Goal: Transaction & Acquisition: Book appointment/travel/reservation

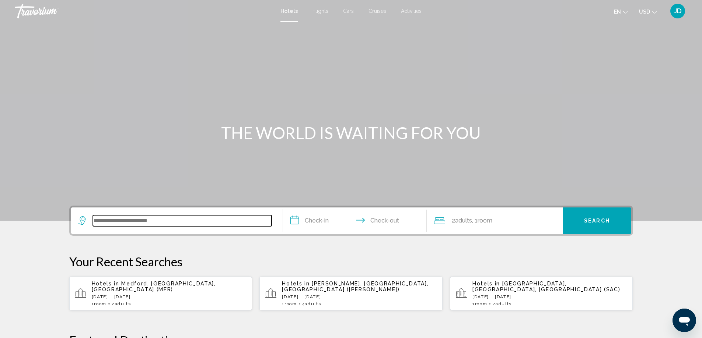
click at [195, 225] on input "Search widget" at bounding box center [182, 220] width 179 height 11
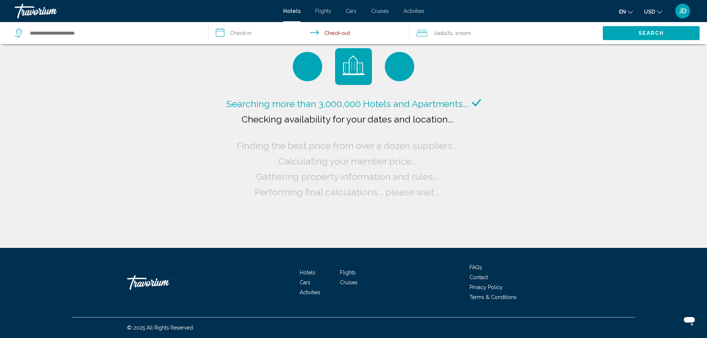
click at [296, 10] on span "Hotels" at bounding box center [291, 11] width 17 height 6
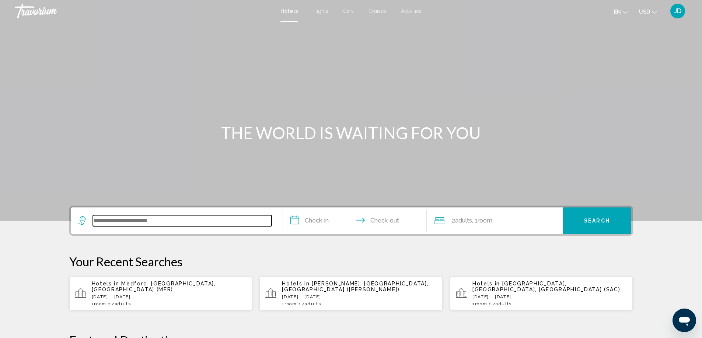
click at [144, 221] on input "Search widget" at bounding box center [182, 220] width 179 height 11
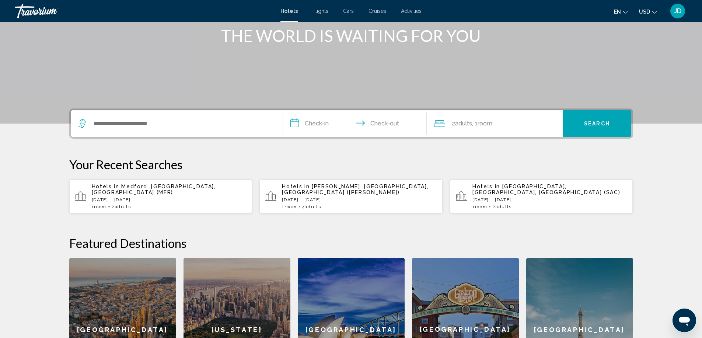
click at [144, 258] on div "[GEOGRAPHIC_DATA]" at bounding box center [122, 330] width 107 height 144
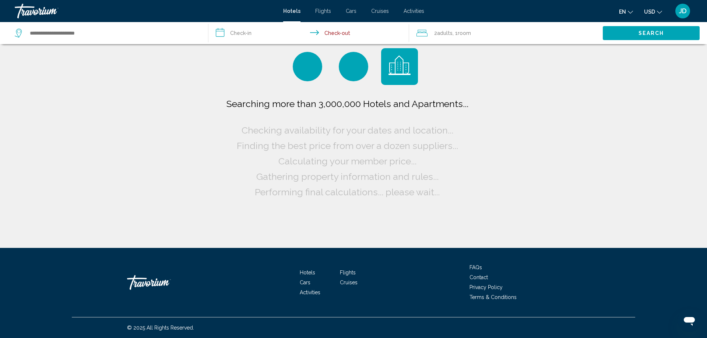
click at [289, 14] on span "Hotels" at bounding box center [291, 11] width 17 height 6
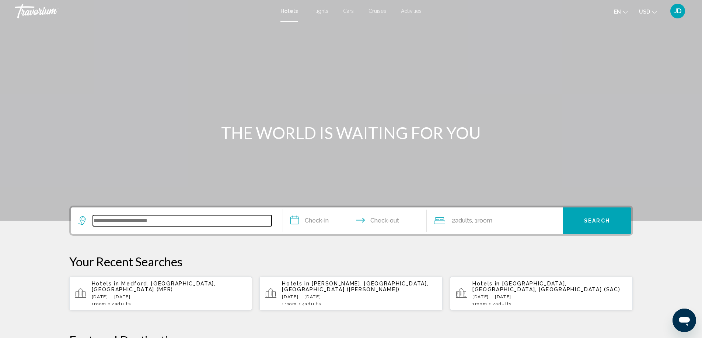
click at [123, 220] on input "Search widget" at bounding box center [182, 220] width 179 height 11
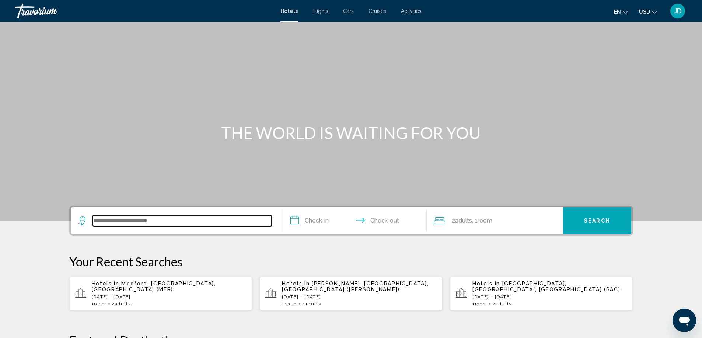
scroll to position [182, 0]
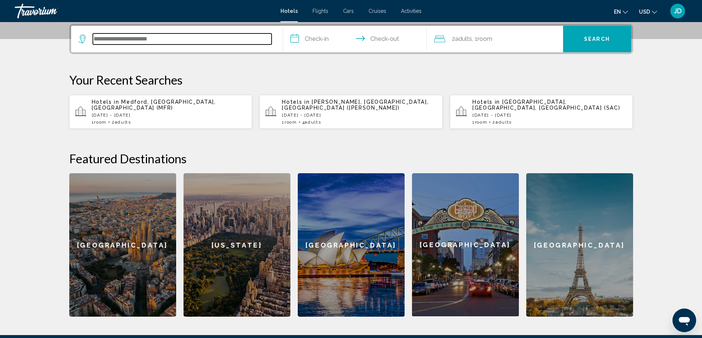
click at [124, 41] on input "Search widget" at bounding box center [182, 39] width 179 height 11
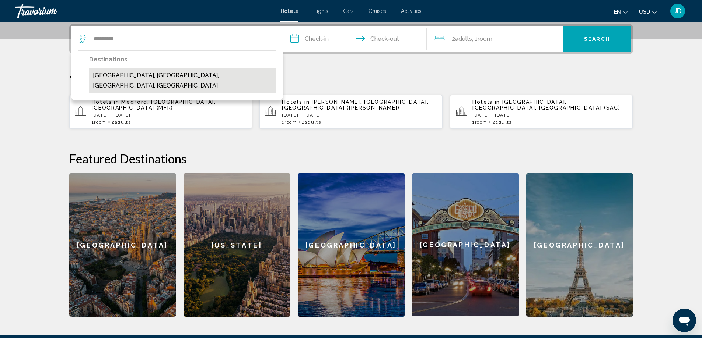
click at [126, 80] on button "[GEOGRAPHIC_DATA], [GEOGRAPHIC_DATA], [GEOGRAPHIC_DATA], [GEOGRAPHIC_DATA]" at bounding box center [182, 80] width 186 height 24
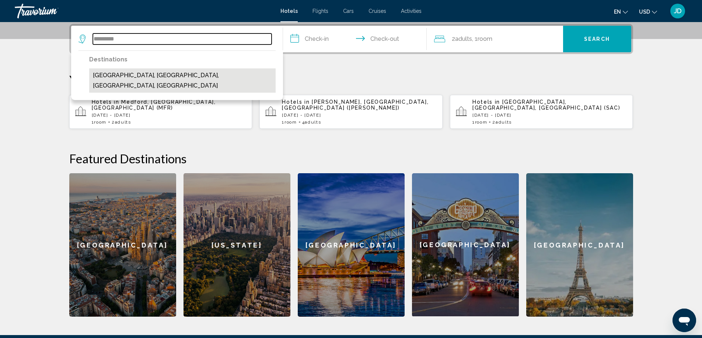
type input "**********"
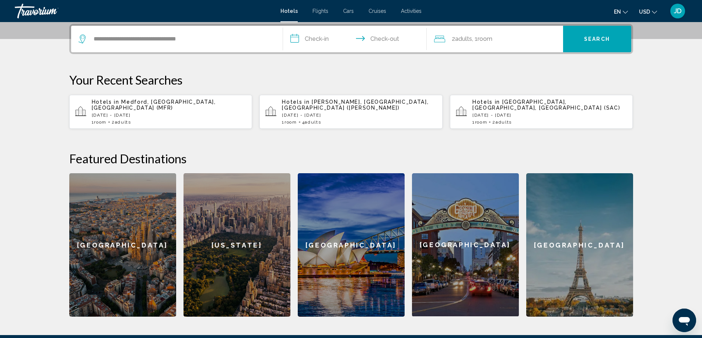
click at [317, 40] on input "**********" at bounding box center [356, 40] width 147 height 29
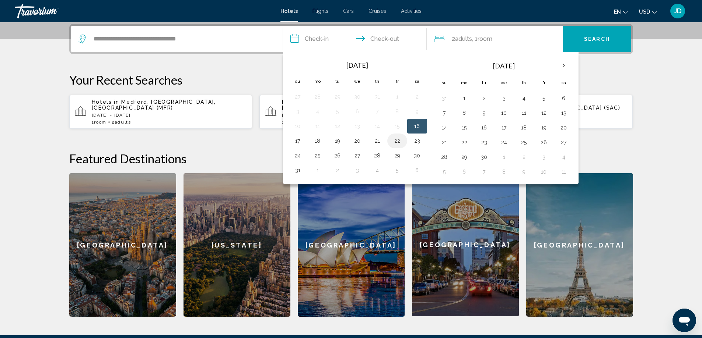
click at [398, 144] on button "22" at bounding box center [397, 141] width 12 height 10
click at [415, 141] on button "23" at bounding box center [417, 141] width 12 height 10
type input "**********"
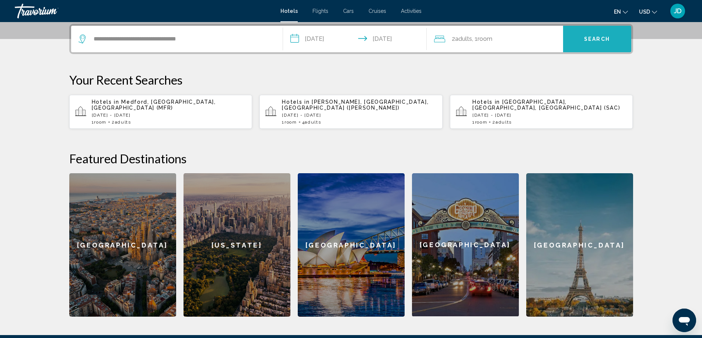
click at [592, 40] on span "Search" at bounding box center [597, 39] width 26 height 6
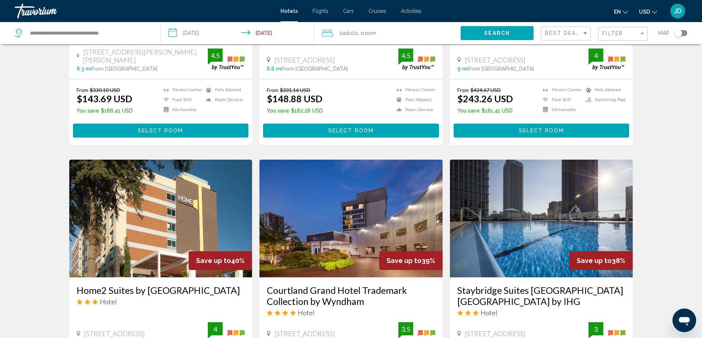
scroll to position [258, 0]
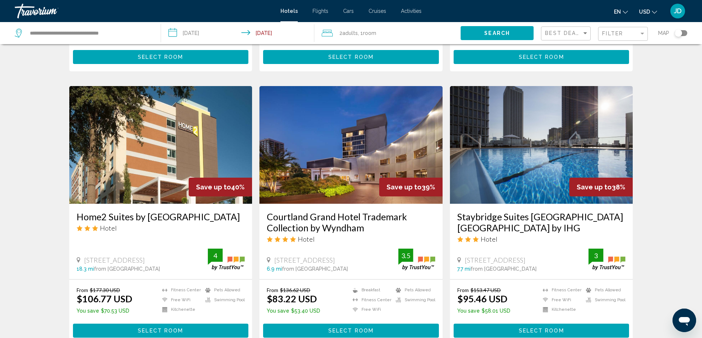
click at [328, 173] on img "Main content" at bounding box center [350, 145] width 183 height 118
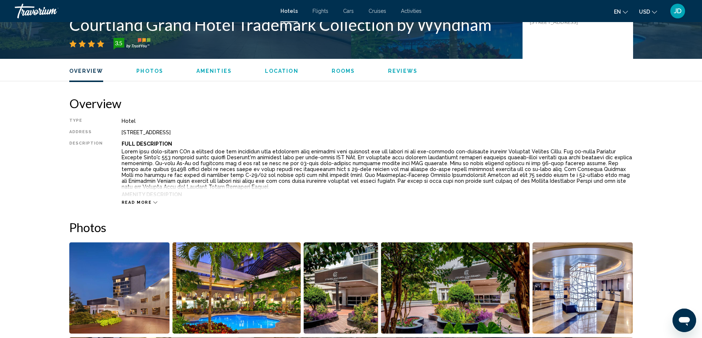
scroll to position [221, 0]
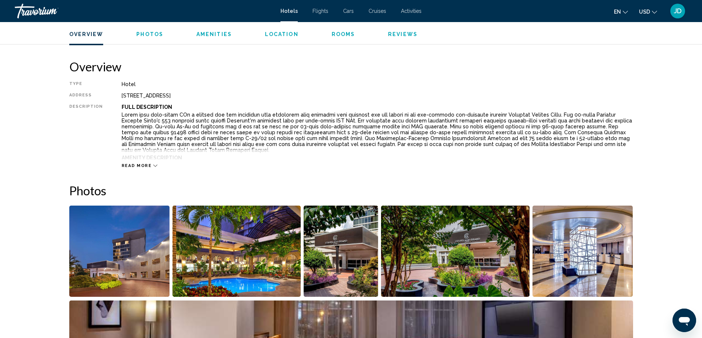
click at [142, 263] on img "Open full-screen image slider" at bounding box center [119, 251] width 101 height 91
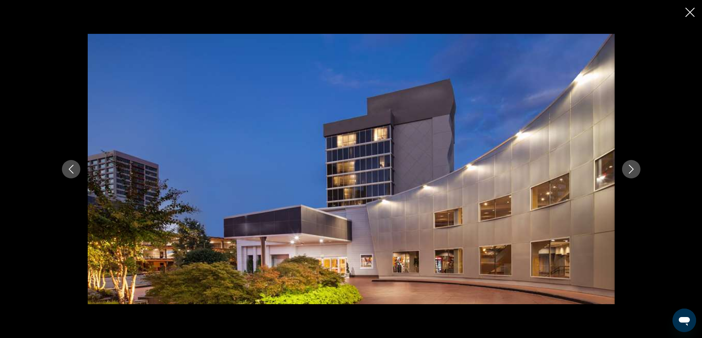
click at [633, 171] on icon "Next image" at bounding box center [630, 169] width 9 height 9
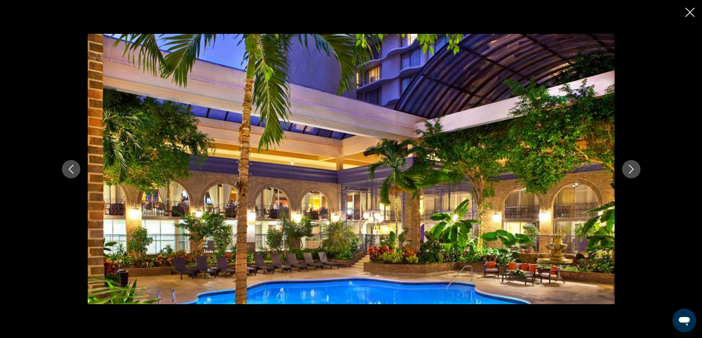
click at [633, 171] on icon "Next image" at bounding box center [630, 169] width 9 height 9
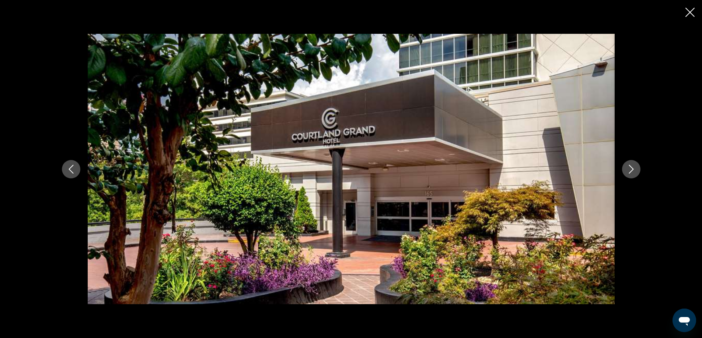
click at [633, 171] on icon "Next image" at bounding box center [630, 169] width 9 height 9
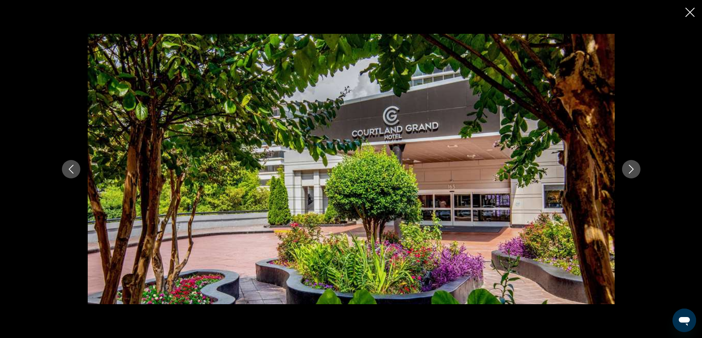
click at [633, 171] on icon "Next image" at bounding box center [630, 169] width 9 height 9
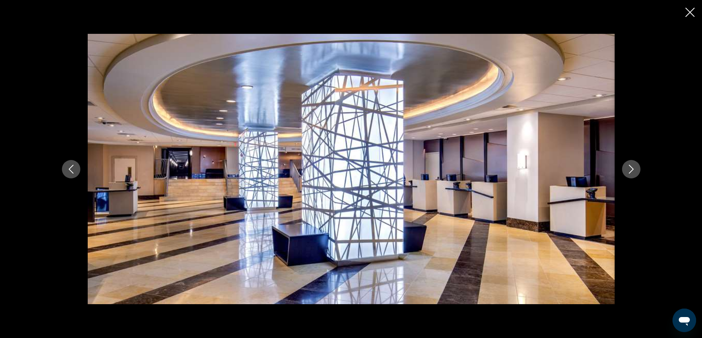
click at [632, 171] on icon "Next image" at bounding box center [630, 169] width 9 height 9
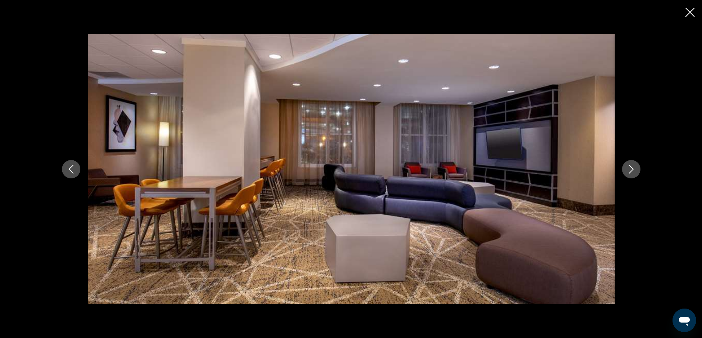
click at [632, 171] on icon "Next image" at bounding box center [630, 169] width 9 height 9
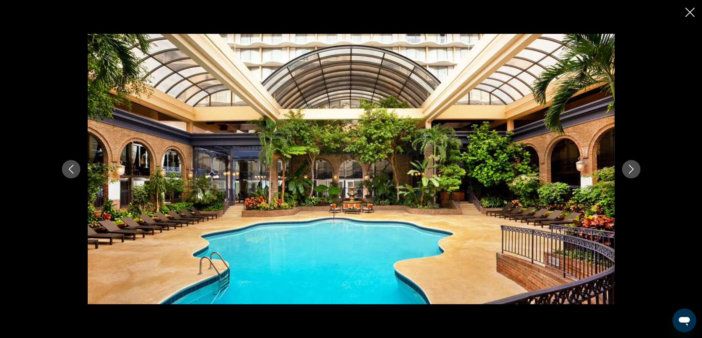
click at [632, 171] on icon "Next image" at bounding box center [630, 169] width 9 height 9
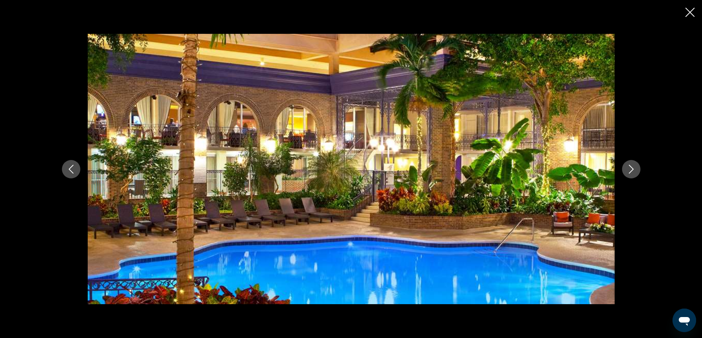
click at [632, 171] on icon "Next image" at bounding box center [630, 169] width 9 height 9
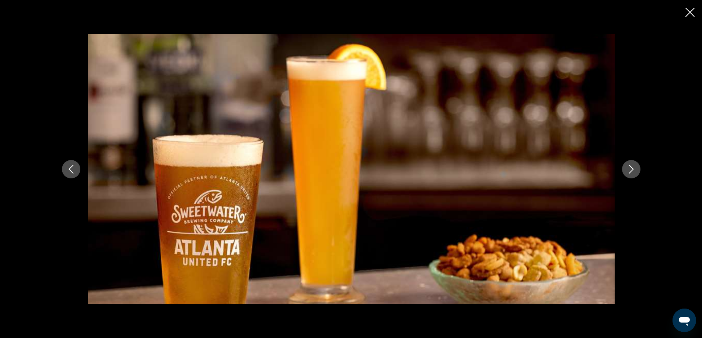
click at [632, 171] on icon "Next image" at bounding box center [630, 169] width 9 height 9
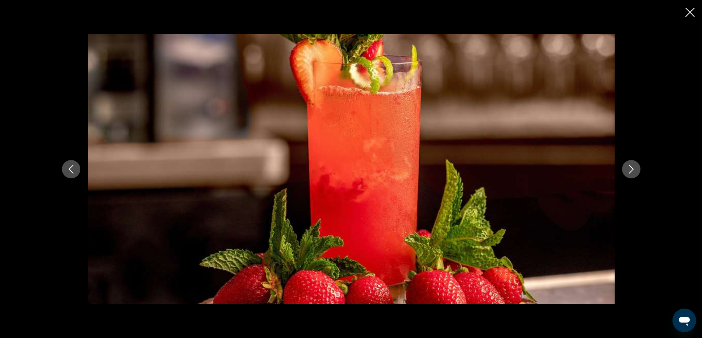
click at [632, 171] on icon "Next image" at bounding box center [630, 169] width 9 height 9
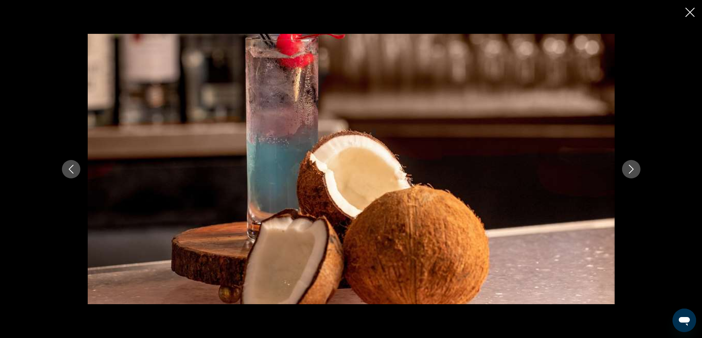
click at [632, 171] on icon "Next image" at bounding box center [630, 169] width 9 height 9
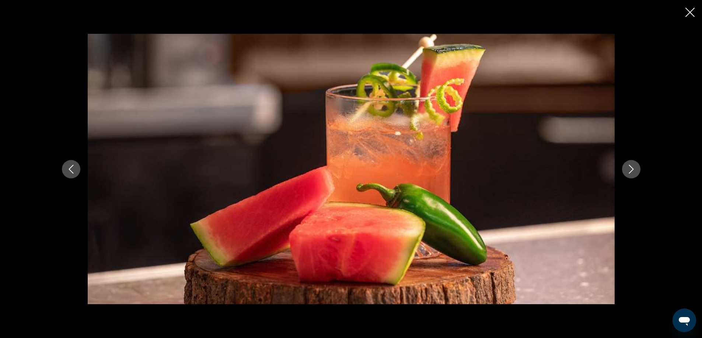
click at [632, 171] on icon "Next image" at bounding box center [630, 169] width 9 height 9
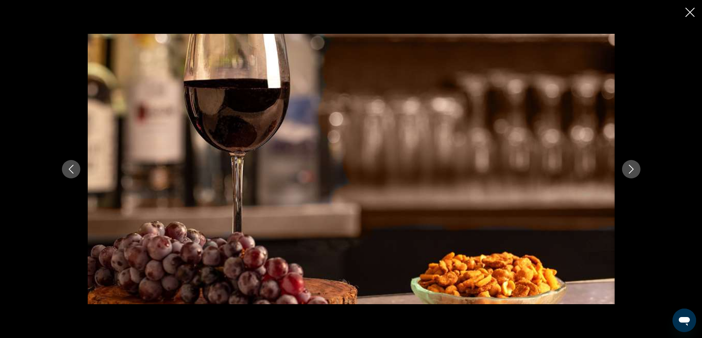
click at [632, 171] on icon "Next image" at bounding box center [630, 169] width 9 height 9
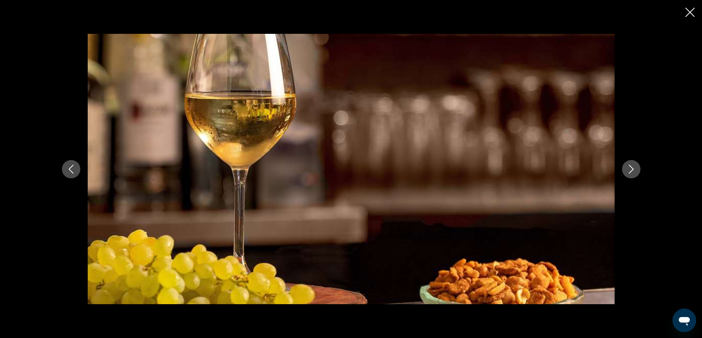
click at [632, 171] on icon "Next image" at bounding box center [630, 169] width 9 height 9
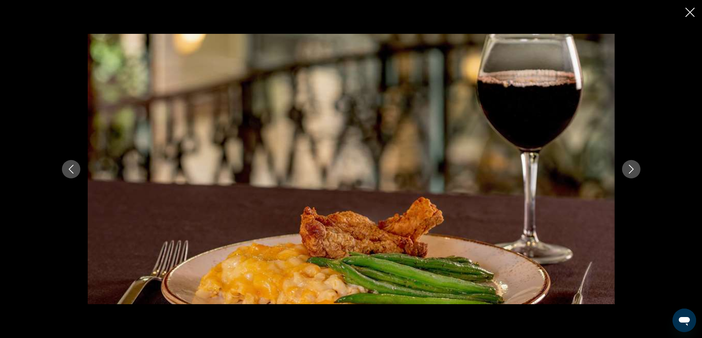
click at [632, 171] on icon "Next image" at bounding box center [630, 169] width 9 height 9
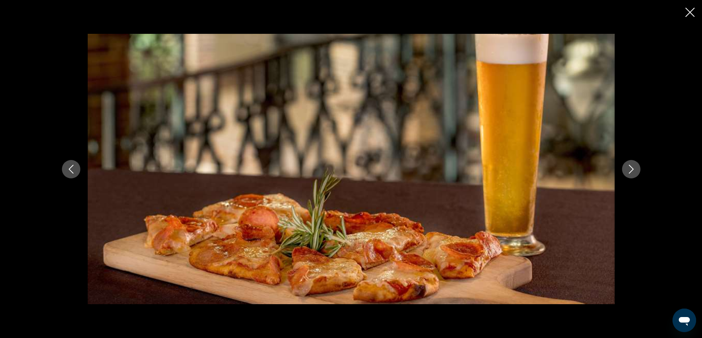
click at [632, 171] on icon "Next image" at bounding box center [630, 169] width 9 height 9
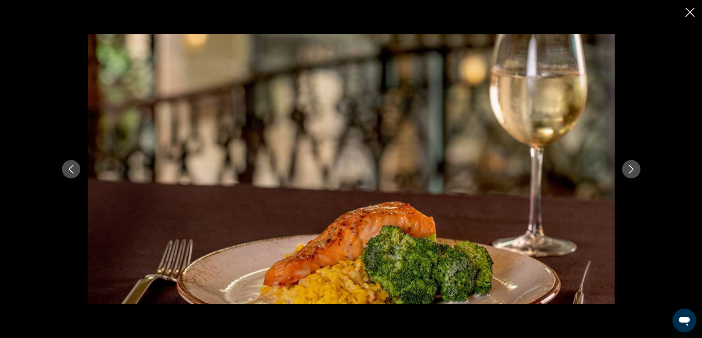
click at [632, 171] on icon "Next image" at bounding box center [630, 169] width 9 height 9
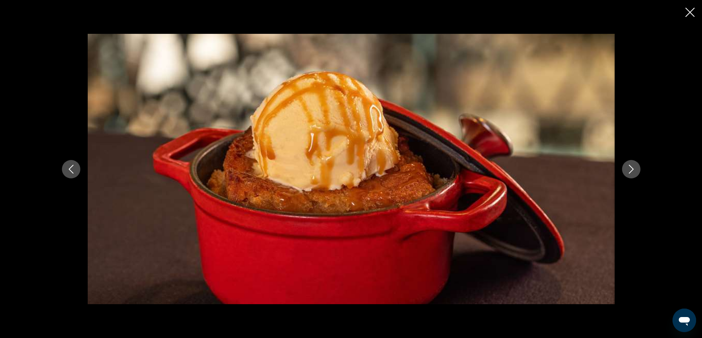
click at [632, 171] on icon "Next image" at bounding box center [630, 169] width 9 height 9
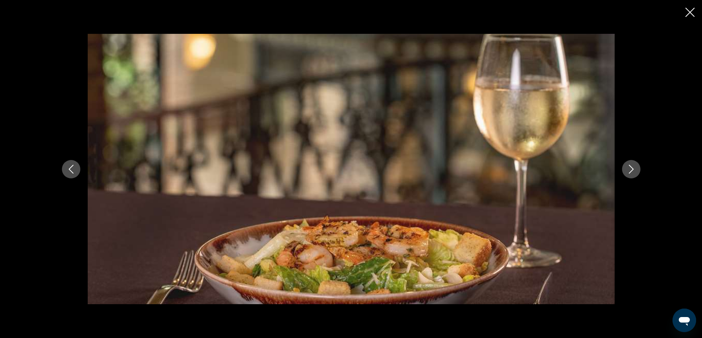
click at [632, 171] on icon "Next image" at bounding box center [630, 169] width 9 height 9
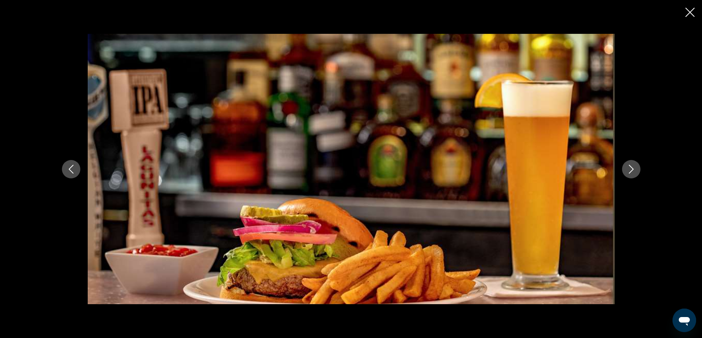
click at [632, 171] on icon "Next image" at bounding box center [630, 169] width 9 height 9
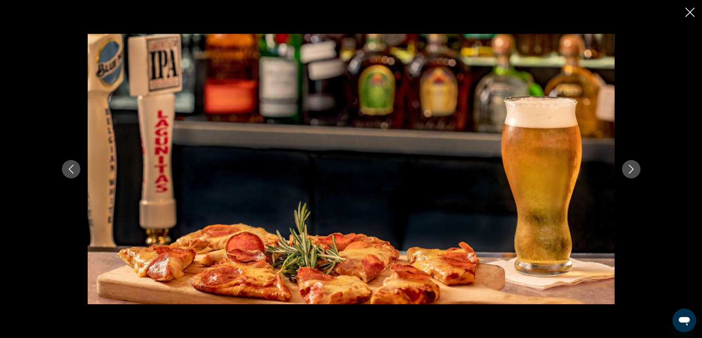
click at [632, 171] on icon "Next image" at bounding box center [630, 169] width 9 height 9
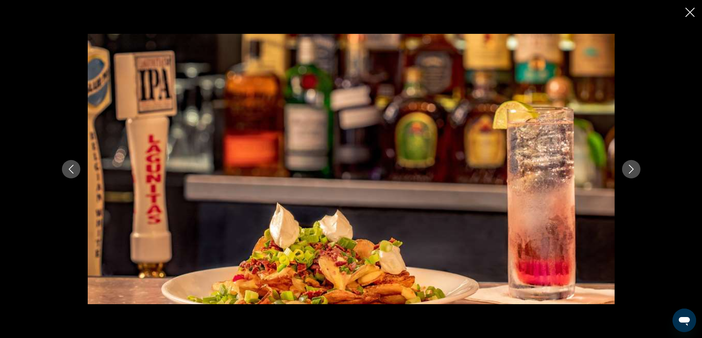
click at [632, 171] on icon "Next image" at bounding box center [630, 169] width 9 height 9
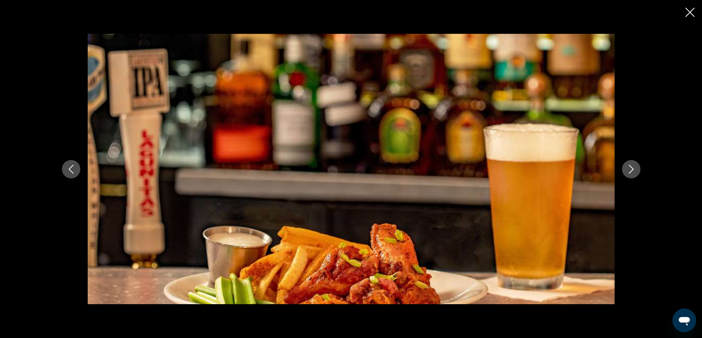
click at [632, 171] on icon "Next image" at bounding box center [630, 169] width 9 height 9
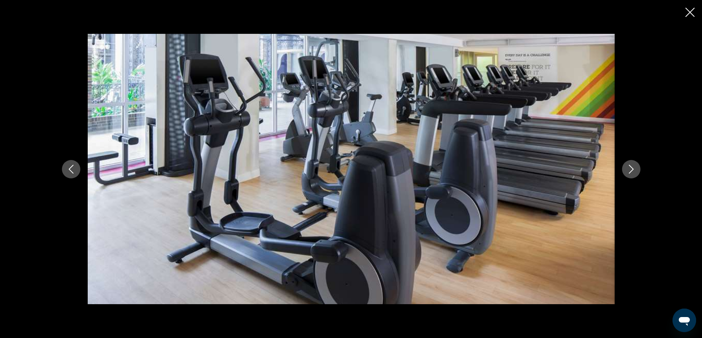
click at [632, 171] on icon "Next image" at bounding box center [630, 169] width 9 height 9
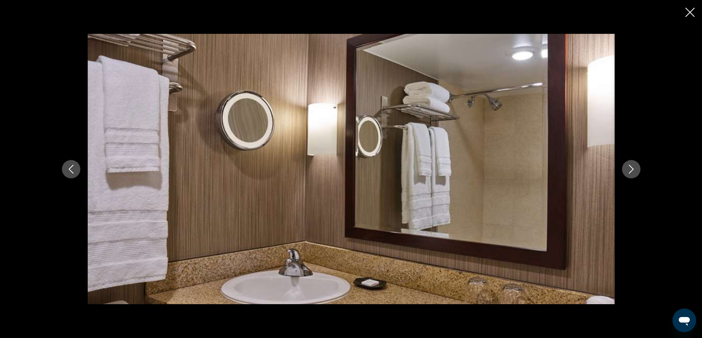
click at [632, 171] on icon "Next image" at bounding box center [630, 169] width 9 height 9
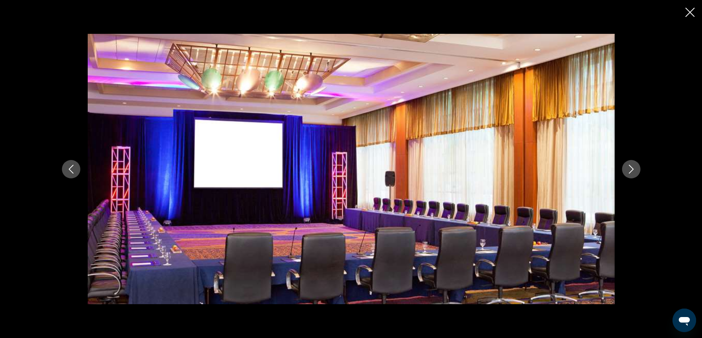
click at [632, 171] on icon "Next image" at bounding box center [630, 169] width 9 height 9
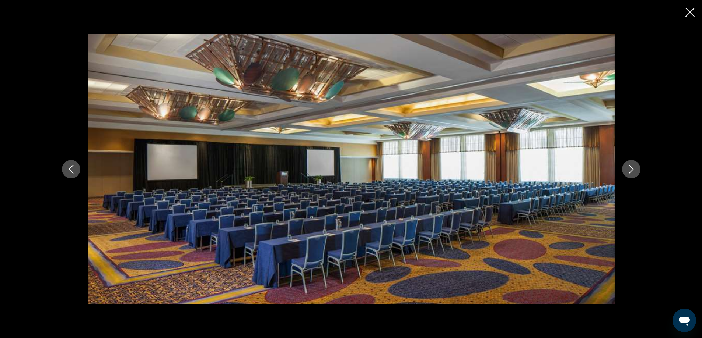
click at [632, 171] on icon "Next image" at bounding box center [630, 169] width 9 height 9
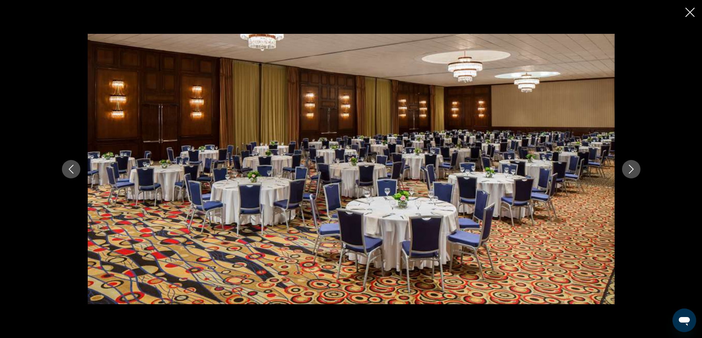
click at [632, 171] on icon "Next image" at bounding box center [630, 169] width 9 height 9
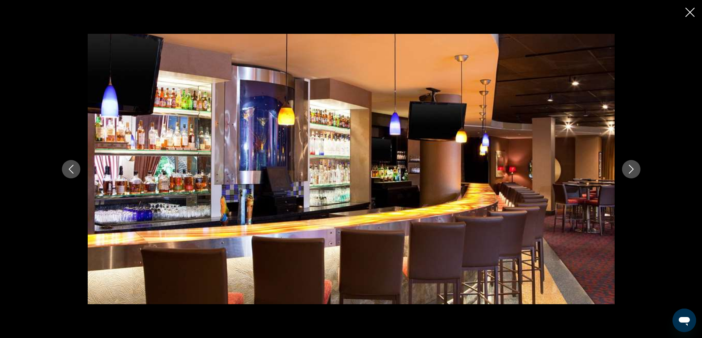
click at [632, 171] on icon "Next image" at bounding box center [630, 169] width 9 height 9
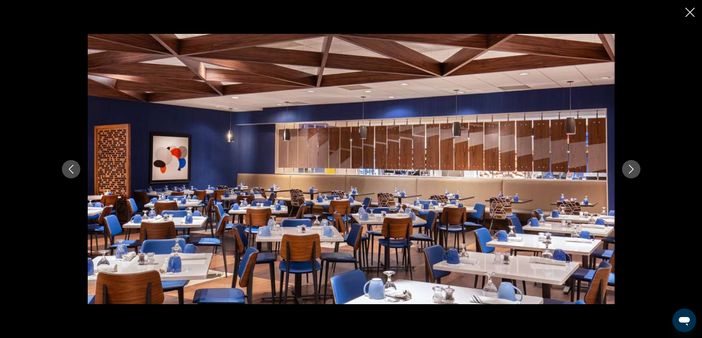
click at [632, 171] on icon "Next image" at bounding box center [630, 169] width 9 height 9
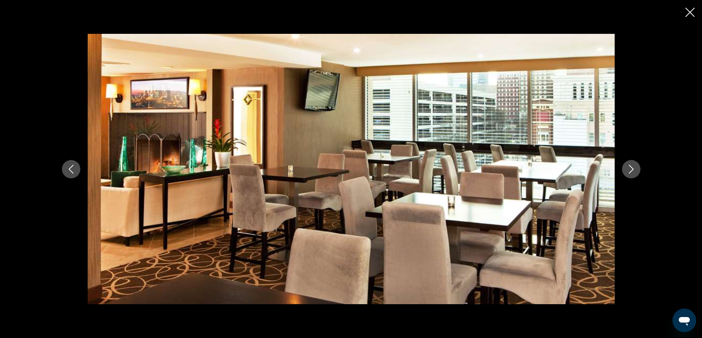
click at [632, 171] on icon "Next image" at bounding box center [630, 169] width 9 height 9
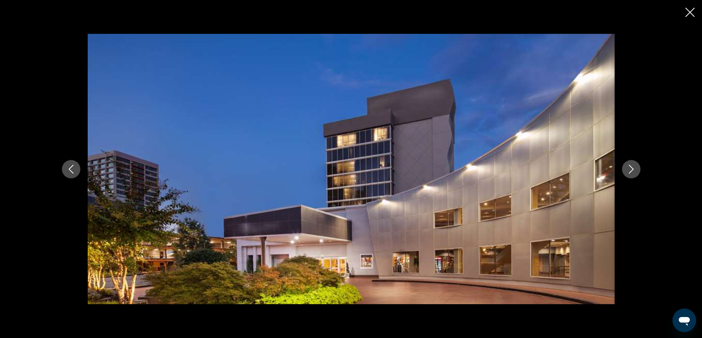
click at [686, 13] on icon "Close slideshow" at bounding box center [689, 12] width 9 height 9
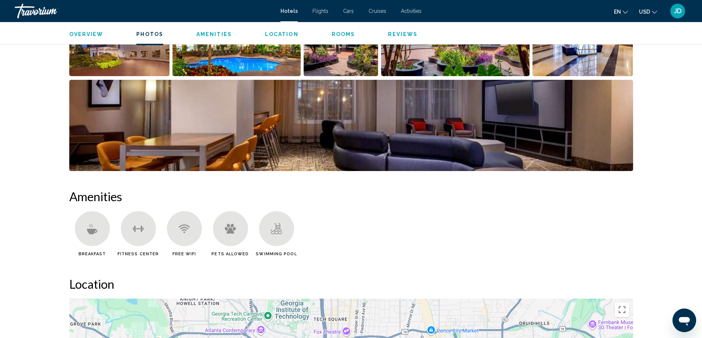
scroll to position [405, 0]
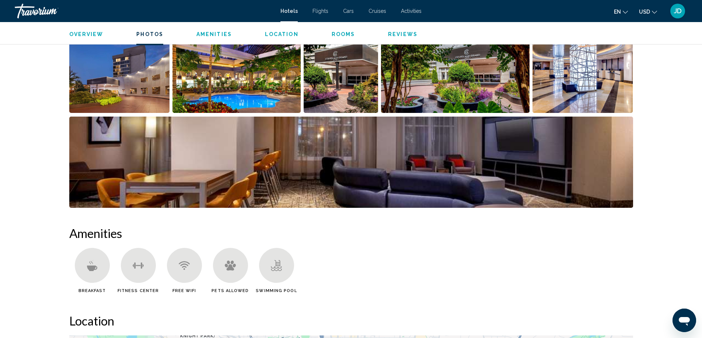
click at [396, 34] on span "Reviews" at bounding box center [402, 34] width 29 height 6
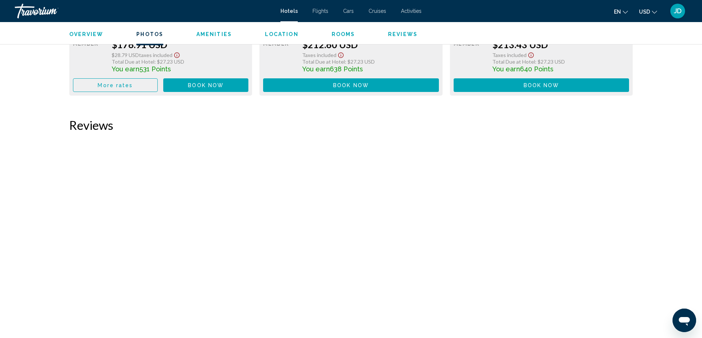
scroll to position [1882, 0]
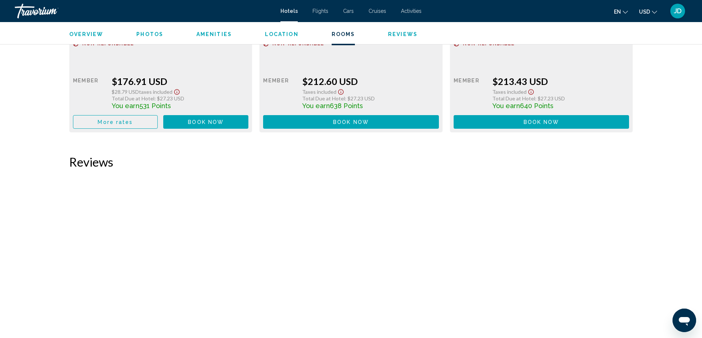
click at [272, 34] on span "Location" at bounding box center [282, 34] width 34 height 6
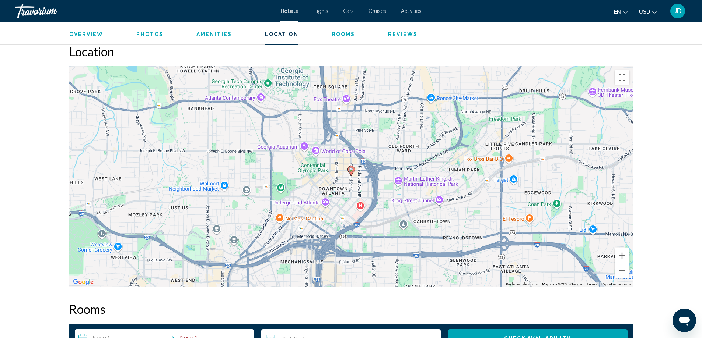
click at [272, 34] on span "Location" at bounding box center [282, 34] width 34 height 6
click at [199, 34] on span "Amenities" at bounding box center [213, 34] width 35 height 6
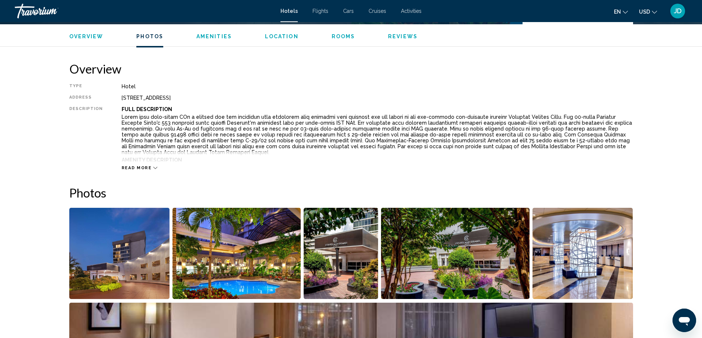
scroll to position [182, 0]
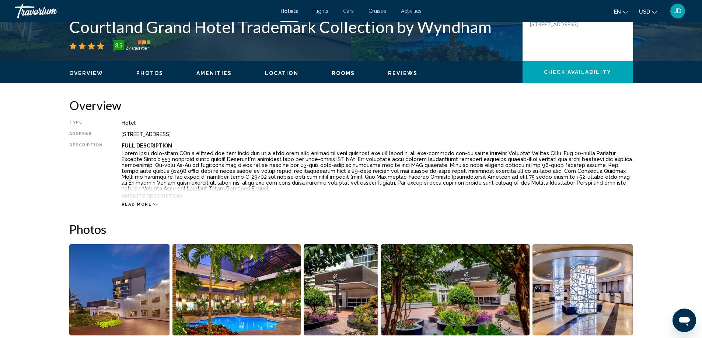
click at [146, 72] on span "Photos" at bounding box center [149, 73] width 27 height 6
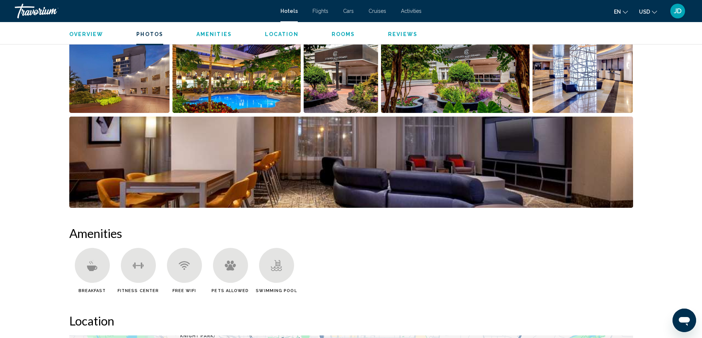
scroll to position [442, 0]
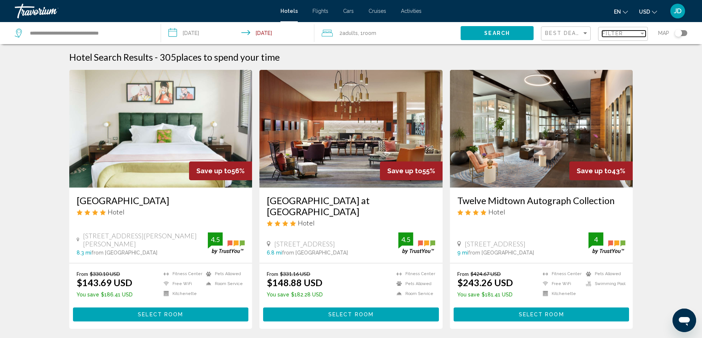
click at [629, 35] on div "Filter" at bounding box center [620, 34] width 37 height 6
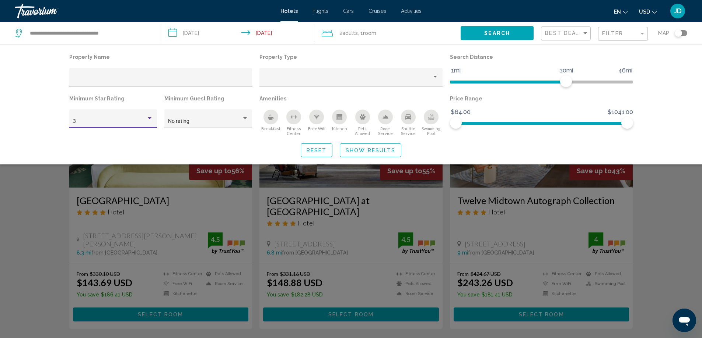
click at [145, 119] on div "3" at bounding box center [109, 122] width 73 height 6
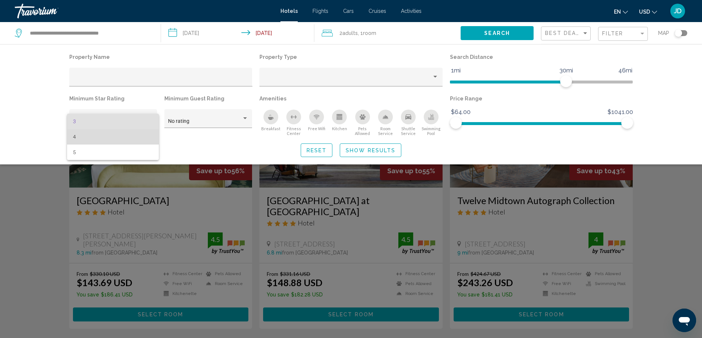
click at [101, 137] on span "4" at bounding box center [113, 136] width 80 height 15
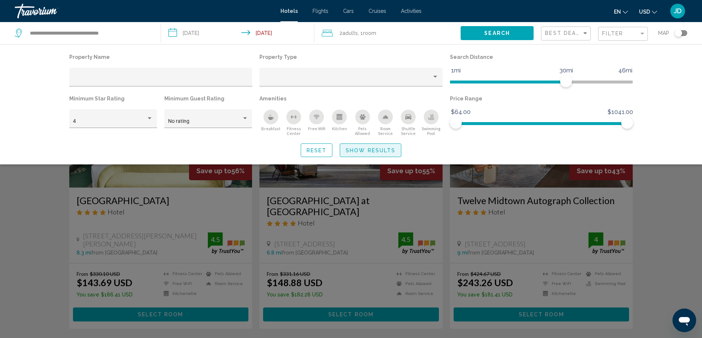
click at [352, 151] on span "Show Results" at bounding box center [370, 151] width 50 height 6
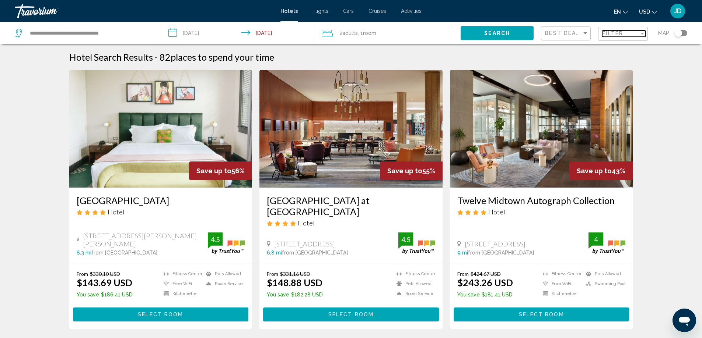
click at [634, 36] on div "Filter" at bounding box center [620, 34] width 37 height 6
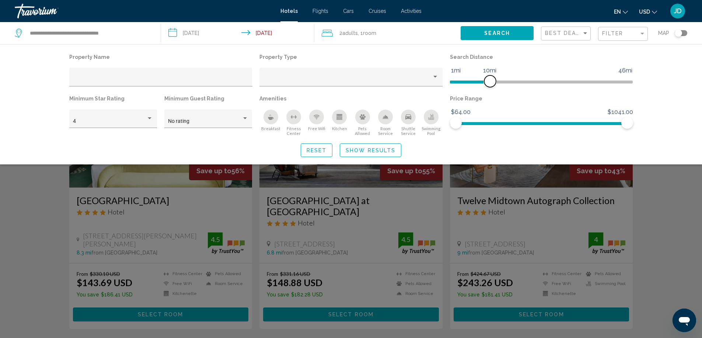
drag, startPoint x: 566, startPoint y: 80, endPoint x: 491, endPoint y: 86, distance: 75.7
click at [491, 86] on span "Hotel Filters" at bounding box center [490, 81] width 12 height 12
click at [372, 152] on span "Show Results" at bounding box center [370, 151] width 50 height 6
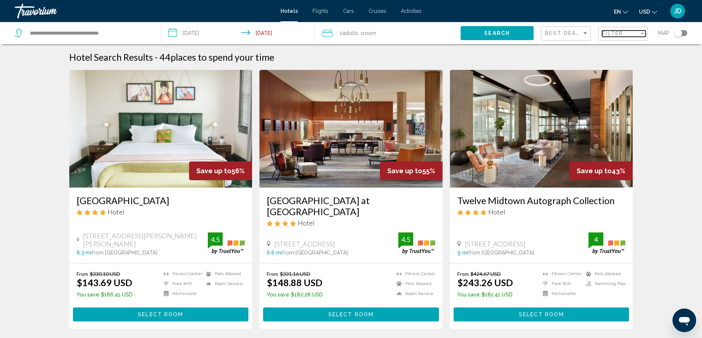
click at [640, 32] on div "Filter" at bounding box center [642, 34] width 7 height 6
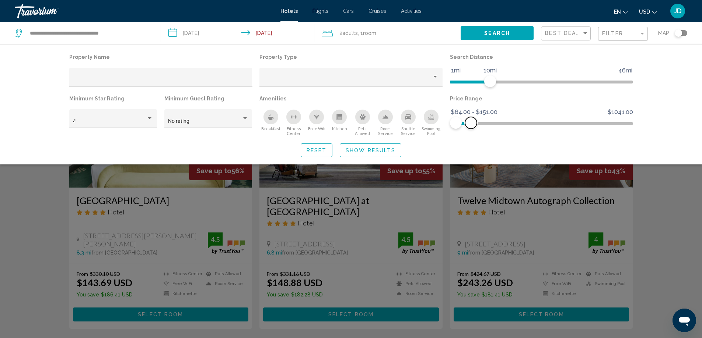
drag, startPoint x: 625, startPoint y: 123, endPoint x: 471, endPoint y: 122, distance: 154.3
click at [471, 122] on span "Hotel Filters" at bounding box center [471, 123] width 12 height 12
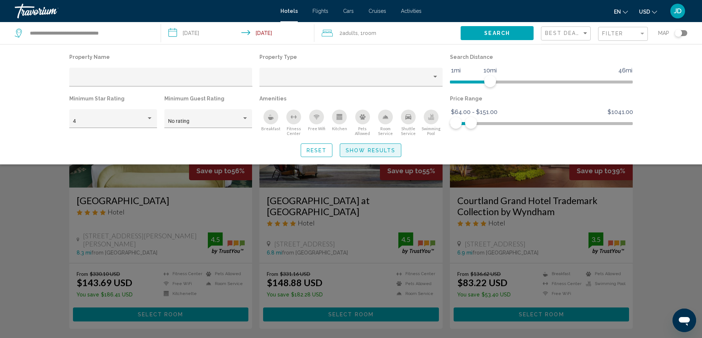
click at [380, 152] on span "Show Results" at bounding box center [370, 151] width 50 height 6
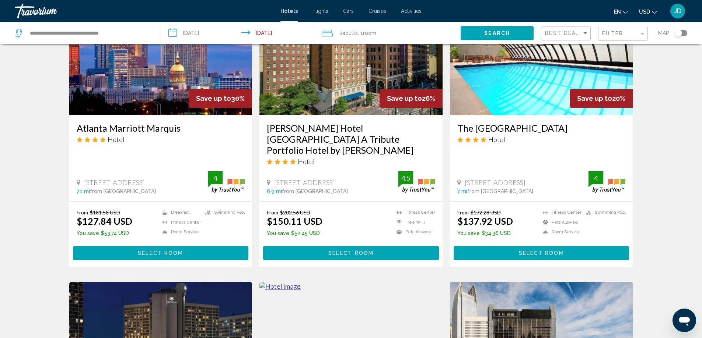
scroll to position [310, 0]
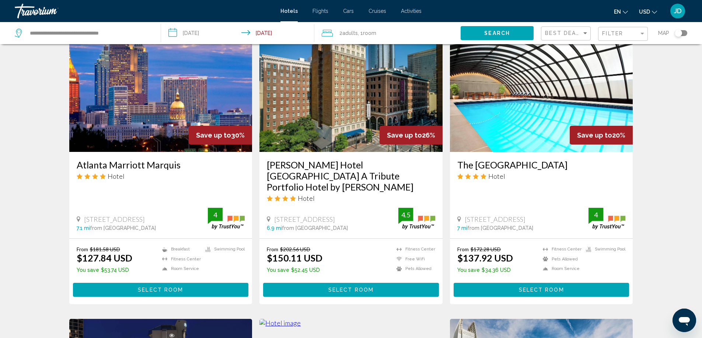
click at [485, 105] on img "Main content" at bounding box center [541, 93] width 183 height 118
click at [0, 0] on div at bounding box center [0, 0] width 0 height 0
